Goal: Information Seeking & Learning: Find specific page/section

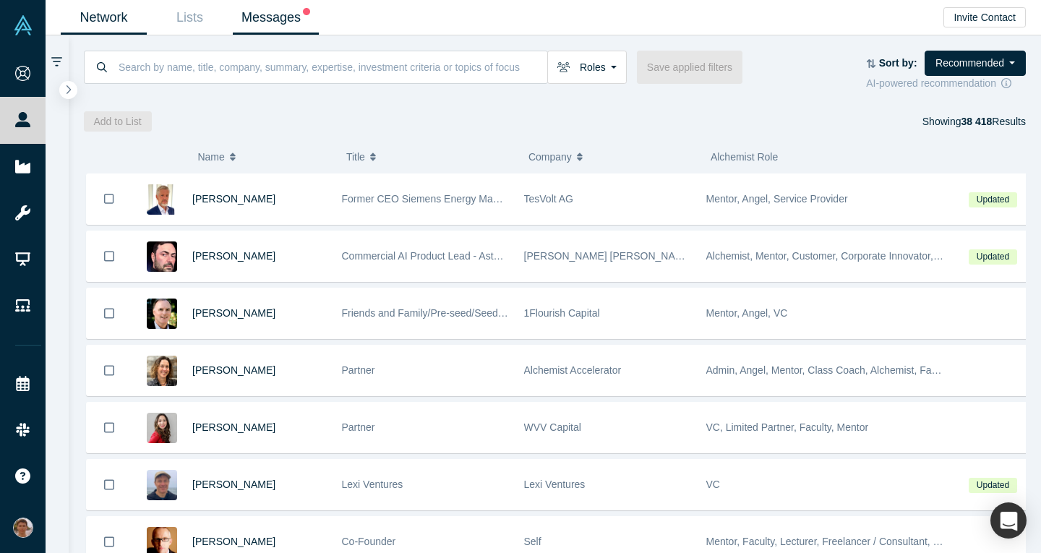
click at [277, 30] on link "Messages" at bounding box center [276, 18] width 86 height 34
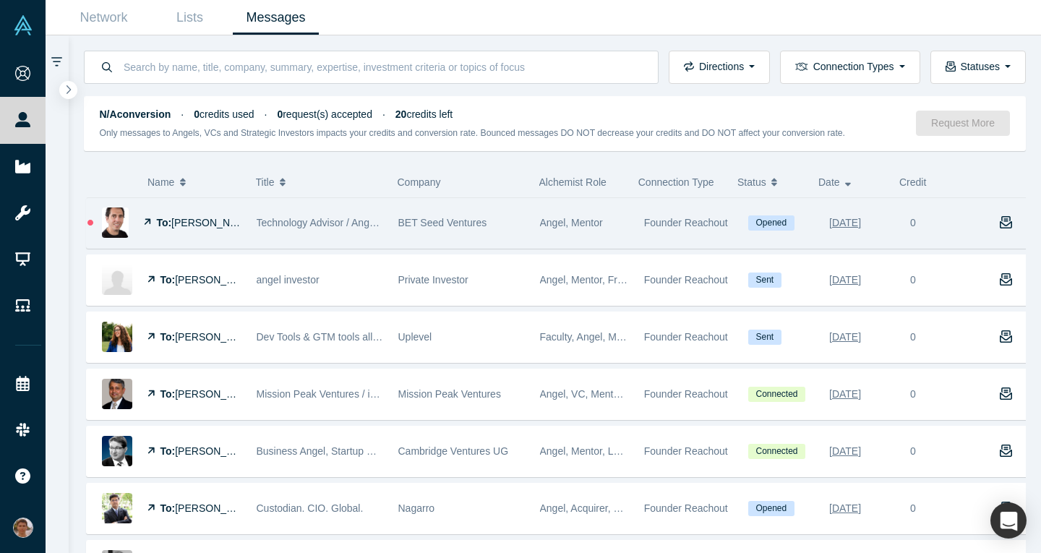
click at [272, 236] on div "Technology Advisor / Angel Investor" at bounding box center [320, 223] width 126 height 50
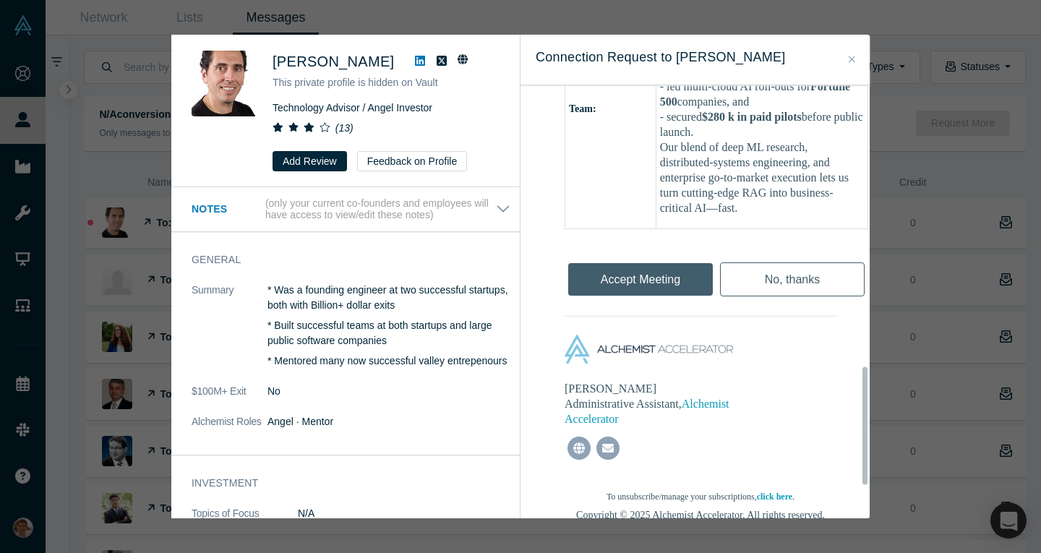
scroll to position [1155, 0]
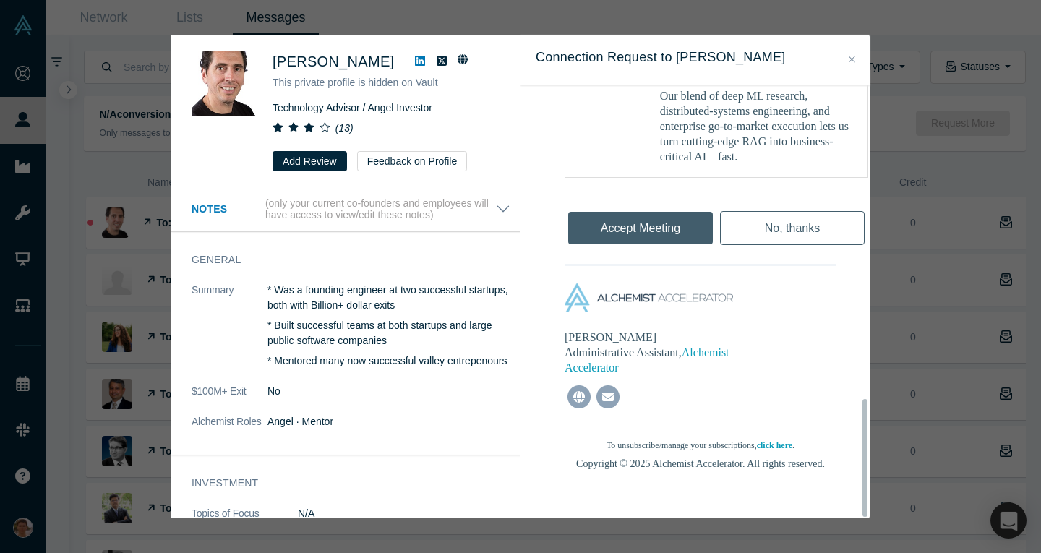
click at [846, 59] on button "Close" at bounding box center [851, 59] width 15 height 17
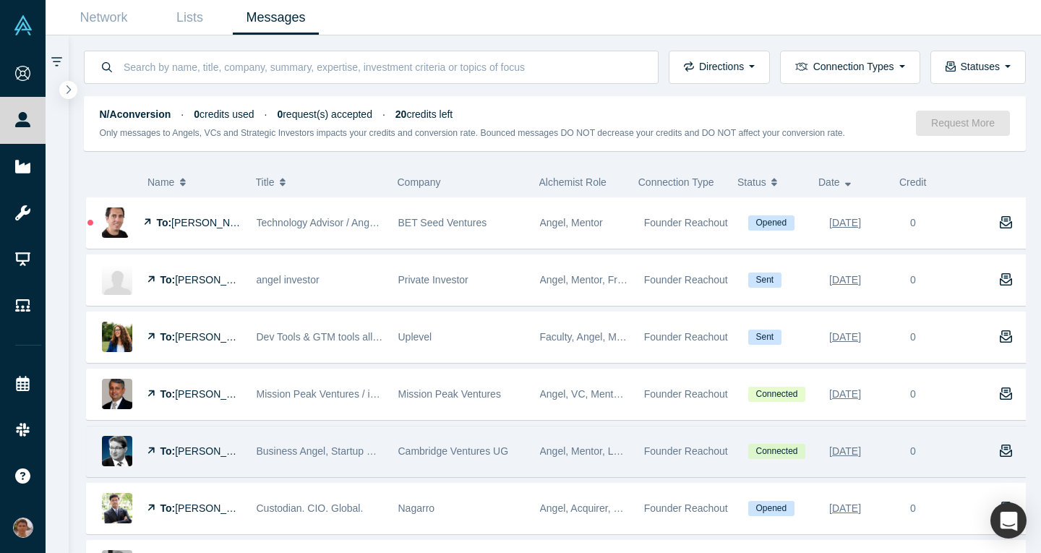
click at [432, 452] on span "Cambridge Ventures UG" at bounding box center [453, 451] width 111 height 12
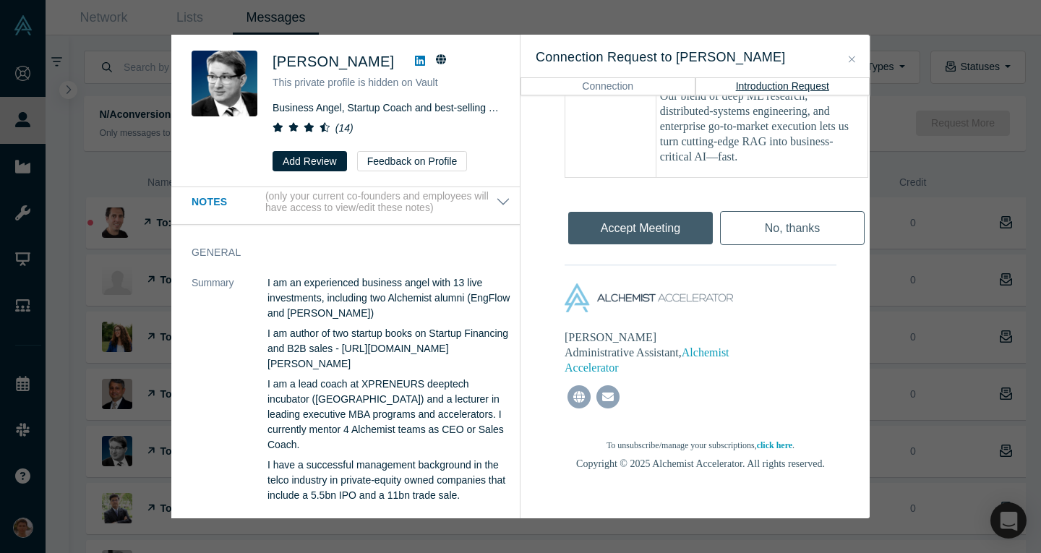
scroll to position [8, 0]
click at [934, 337] on div "Was the recommendation useful? [PERSON_NAME] This private profile is hidden on …" at bounding box center [520, 276] width 1041 height 553
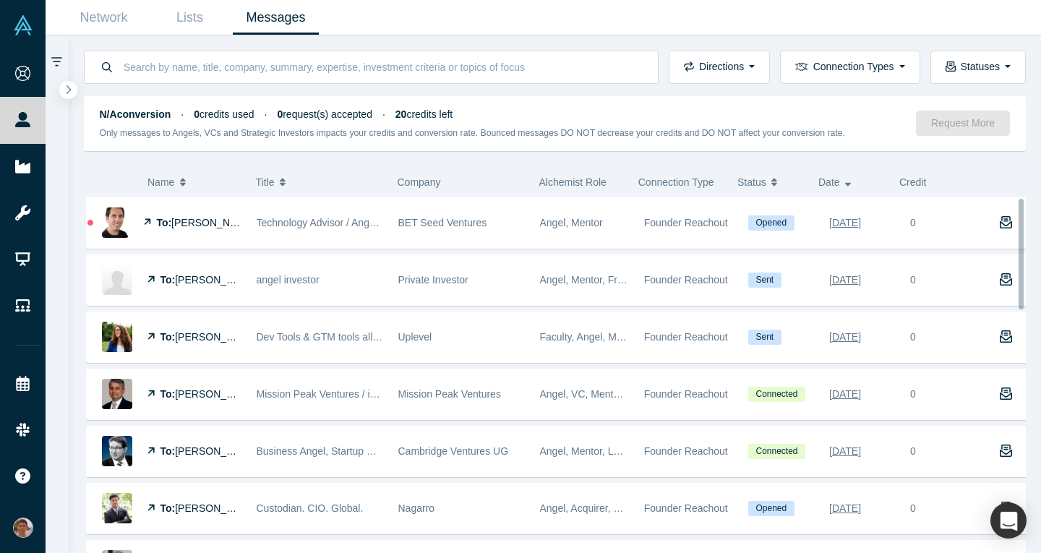
click at [431, 87] on button "N/A conversion · 0 credits used · 0 request(s) accepted · 20 credits left Only …" at bounding box center [555, 120] width 973 height 73
click at [449, 65] on input at bounding box center [382, 67] width 520 height 34
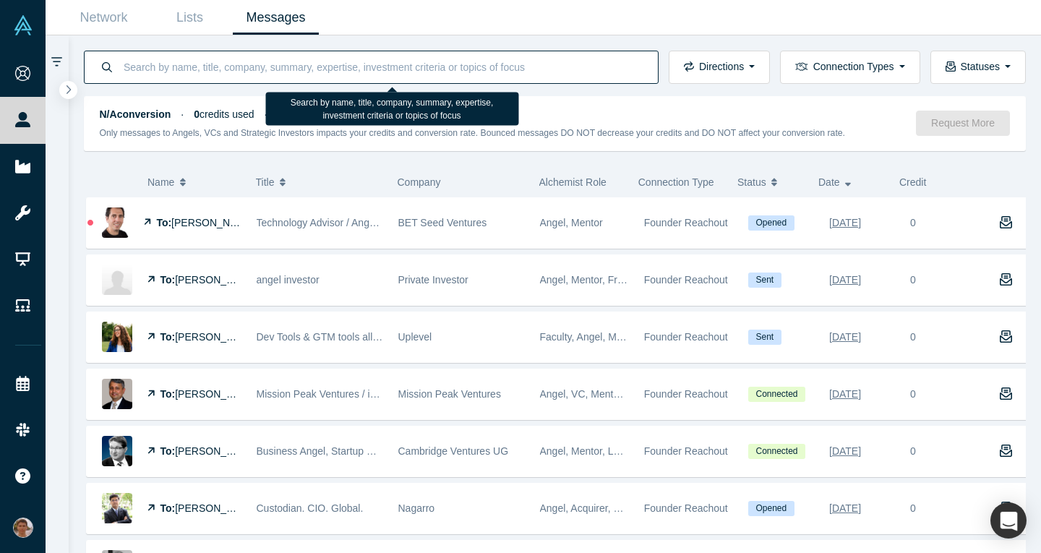
paste input "Lorem Ipsumdolors Amet Consectetur Adipisc / Elitseddo 2 Eiusmodt 0 Incidi Utla…"
type input "Lorem Ipsumdolors Amet Consectetur Adipisc / Elitseddo 2 Eiusmodt 0 Incidi Utla…"
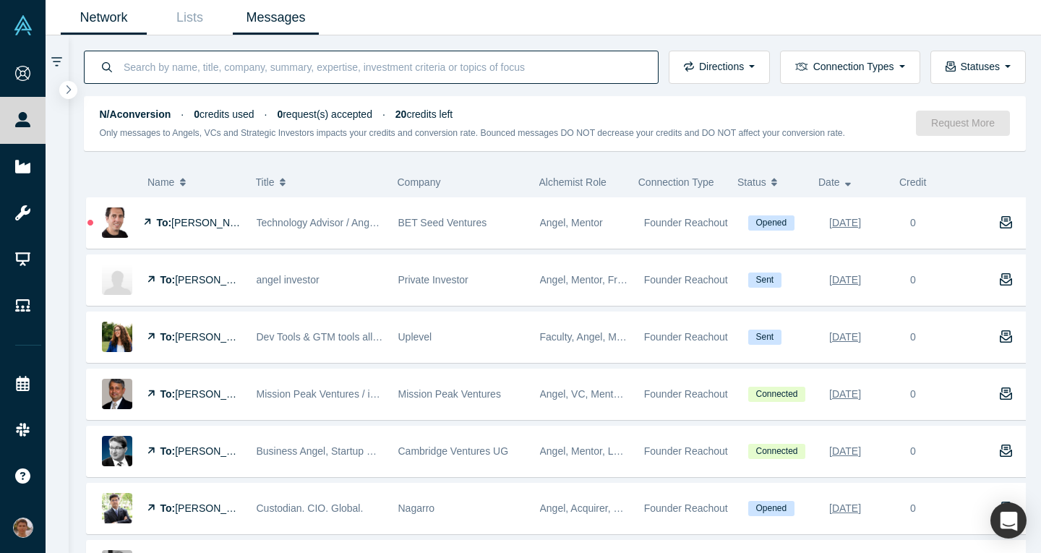
click at [124, 14] on link "Network" at bounding box center [104, 18] width 86 height 34
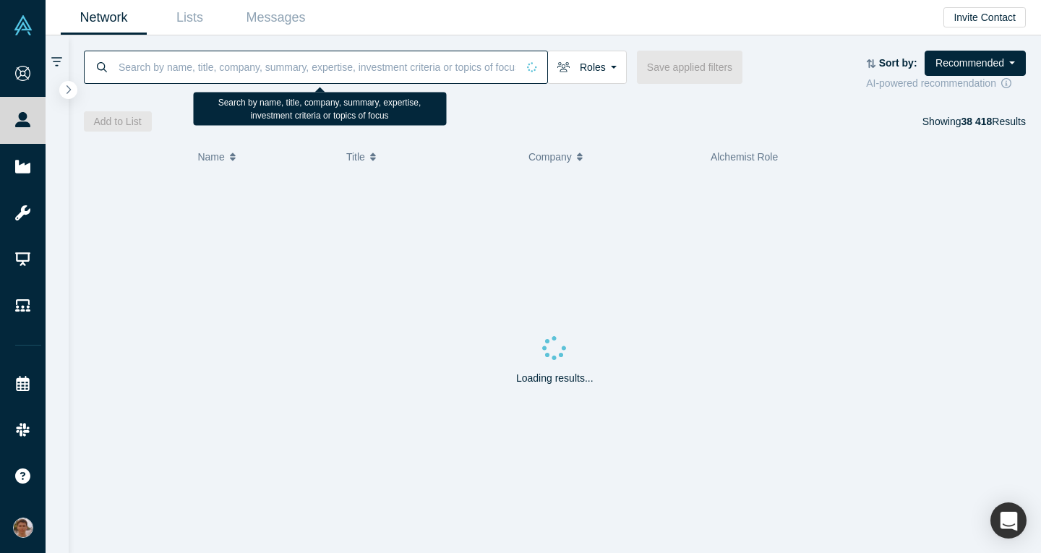
click at [236, 61] on input at bounding box center [317, 67] width 400 height 34
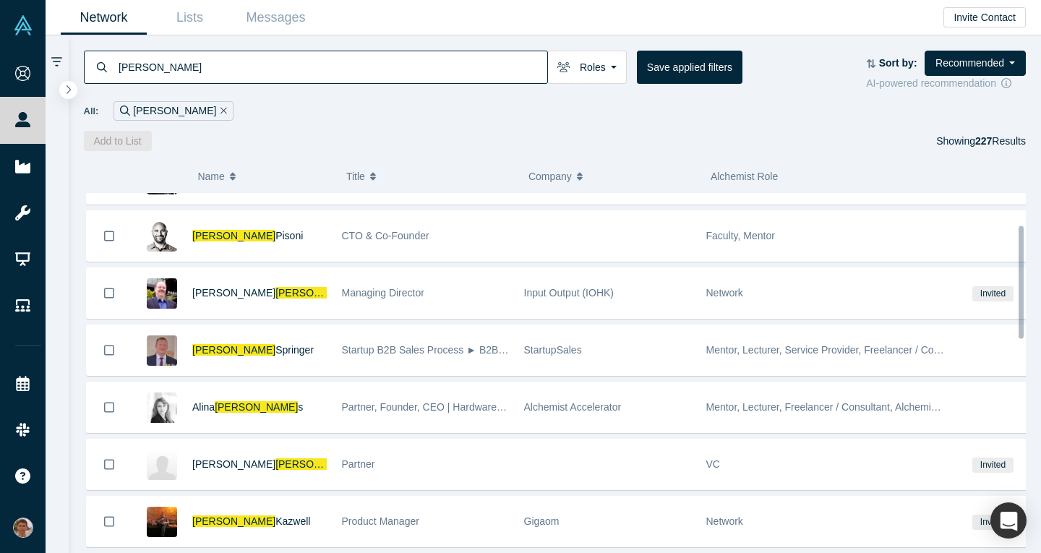
scroll to position [268, 0]
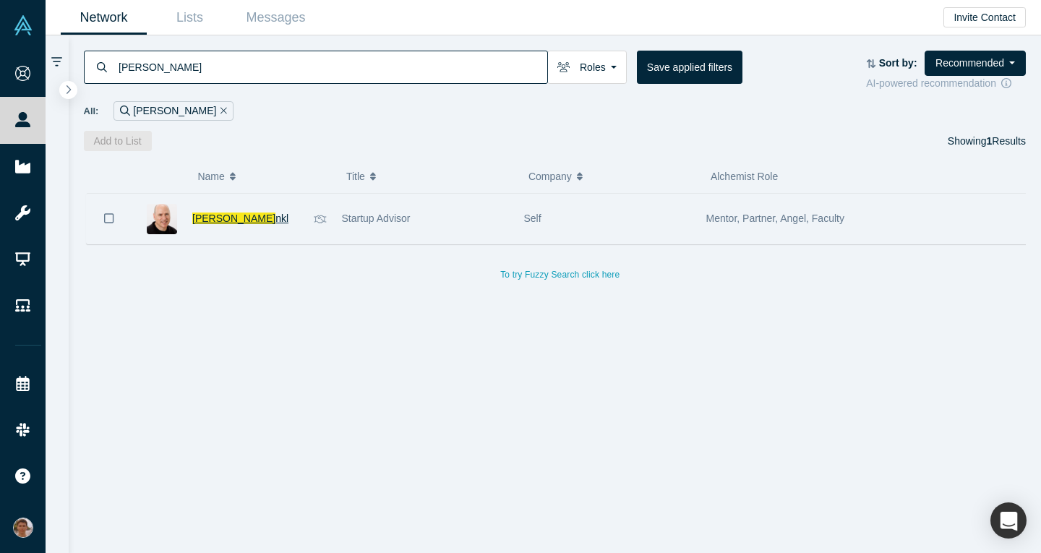
type input "[PERSON_NAME]"
click at [206, 222] on span "[PERSON_NAME]" at bounding box center [233, 218] width 83 height 12
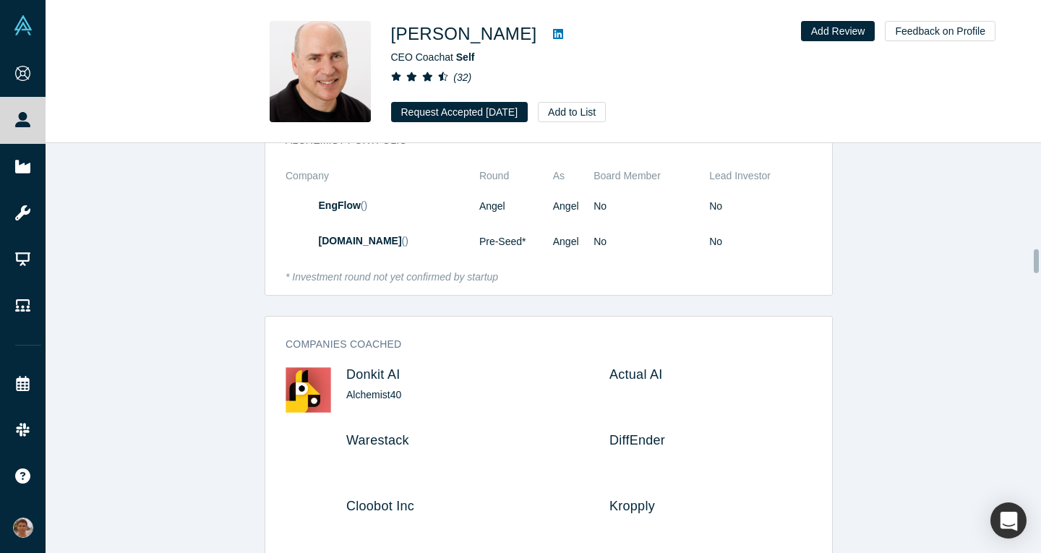
scroll to position [1843, 0]
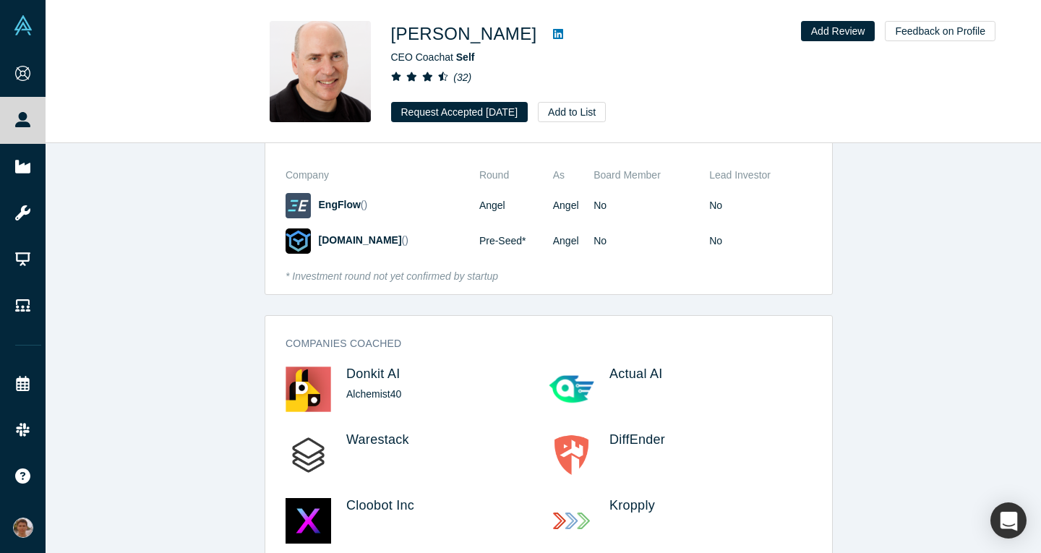
click at [616, 308] on div "General Summary Co-founder or VP Marketing for 12 VC startups, three unicorns C…" at bounding box center [549, 45] width 1006 height 2124
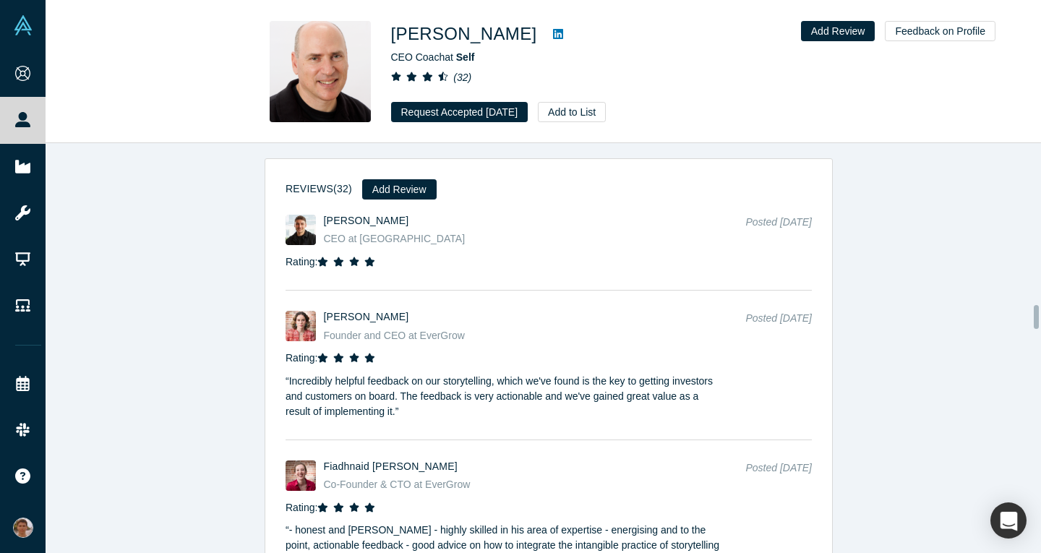
scroll to position [2811, 0]
